Goal: Information Seeking & Learning: Learn about a topic

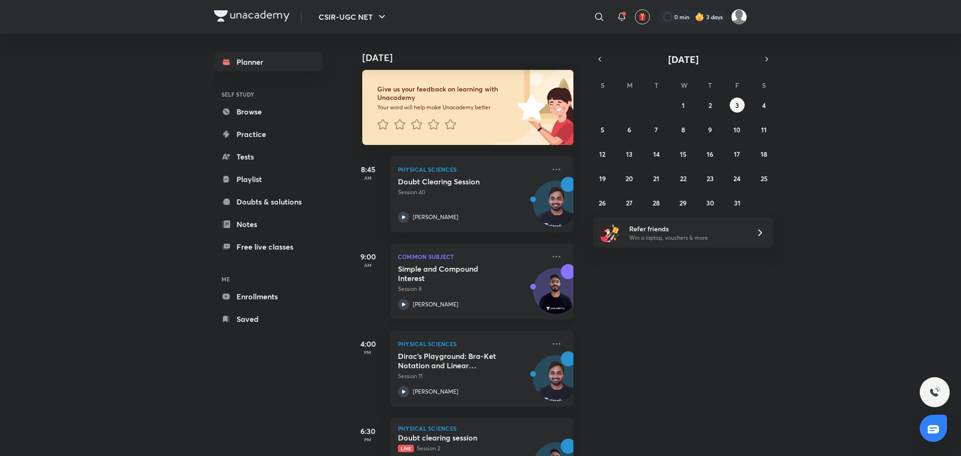
scroll to position [47, 0]
click at [551, 254] on icon at bounding box center [556, 257] width 11 height 11
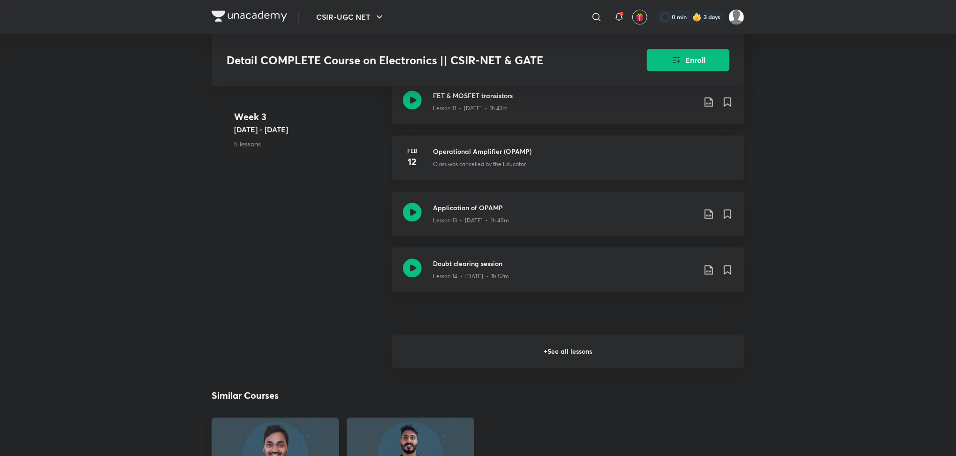
scroll to position [1312, 0]
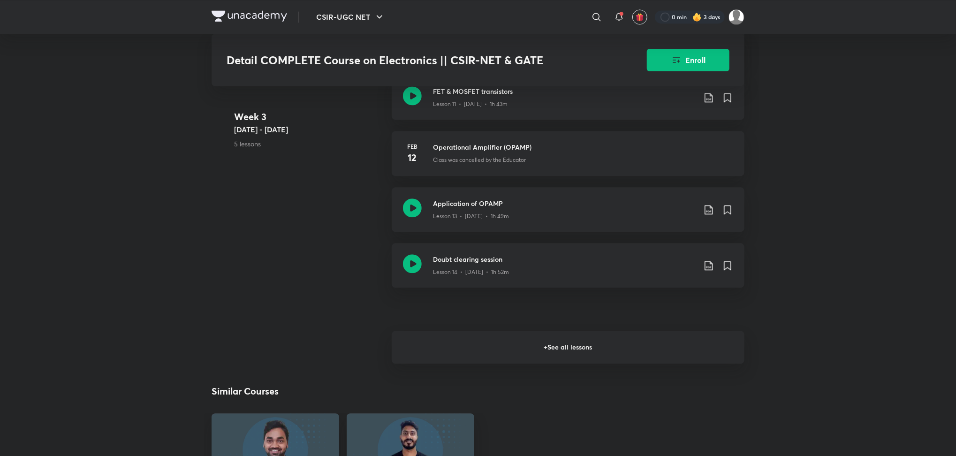
click at [558, 352] on h6 "+ See all lessons" at bounding box center [568, 347] width 353 height 33
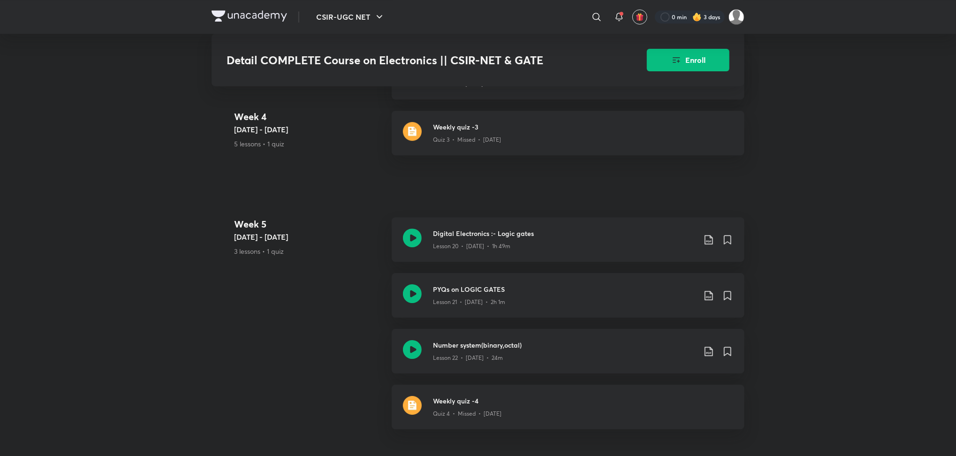
scroll to position [1831, 0]
